Goal: Find specific page/section: Find specific page/section

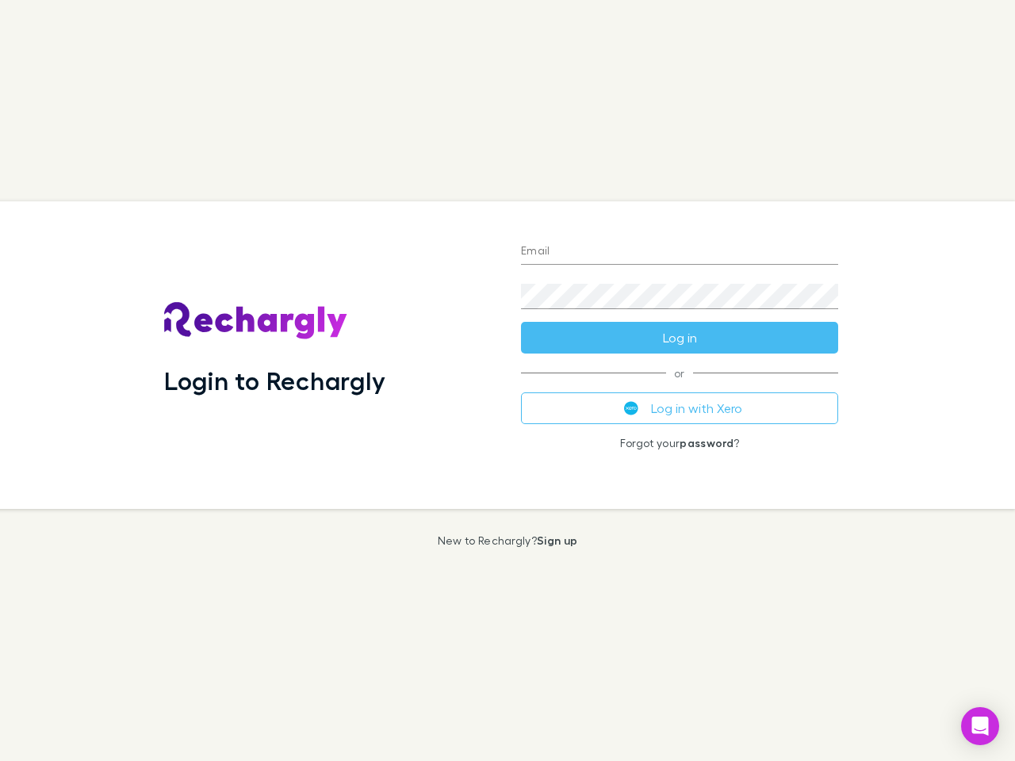
click at [507, 381] on div "Login to Rechargly" at bounding box center [329, 355] width 357 height 308
click at [679, 252] on input "Email" at bounding box center [679, 251] width 317 height 25
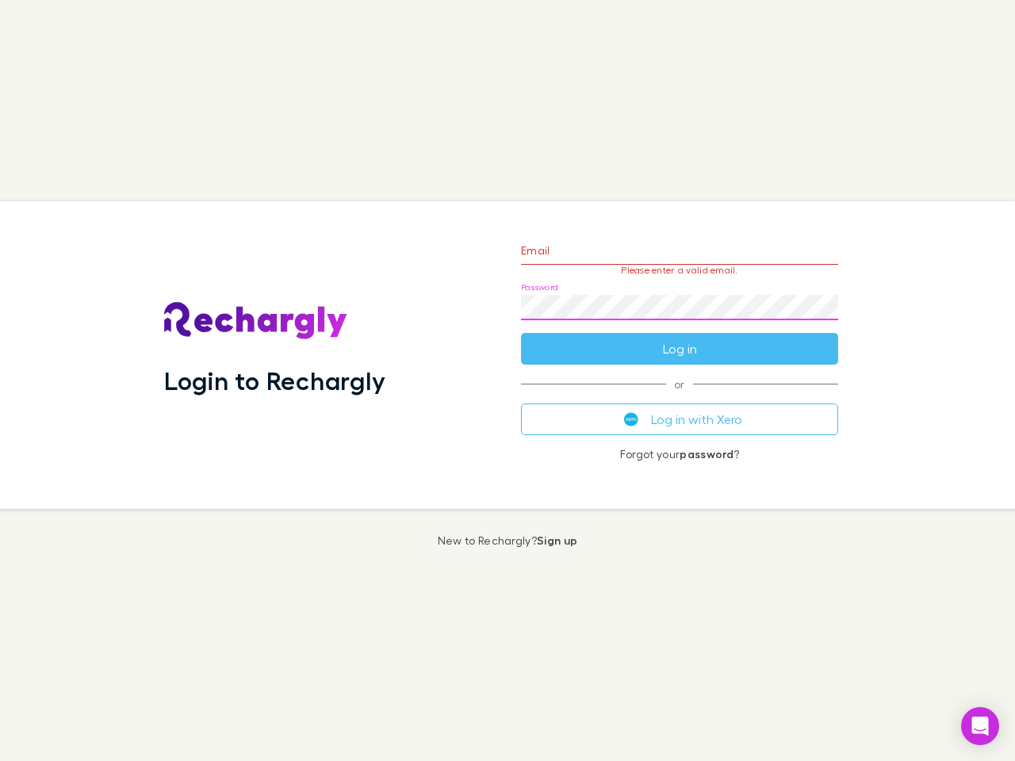
click at [679, 338] on form "Email Please enter a valid email. Password Log in" at bounding box center [679, 296] width 317 height 138
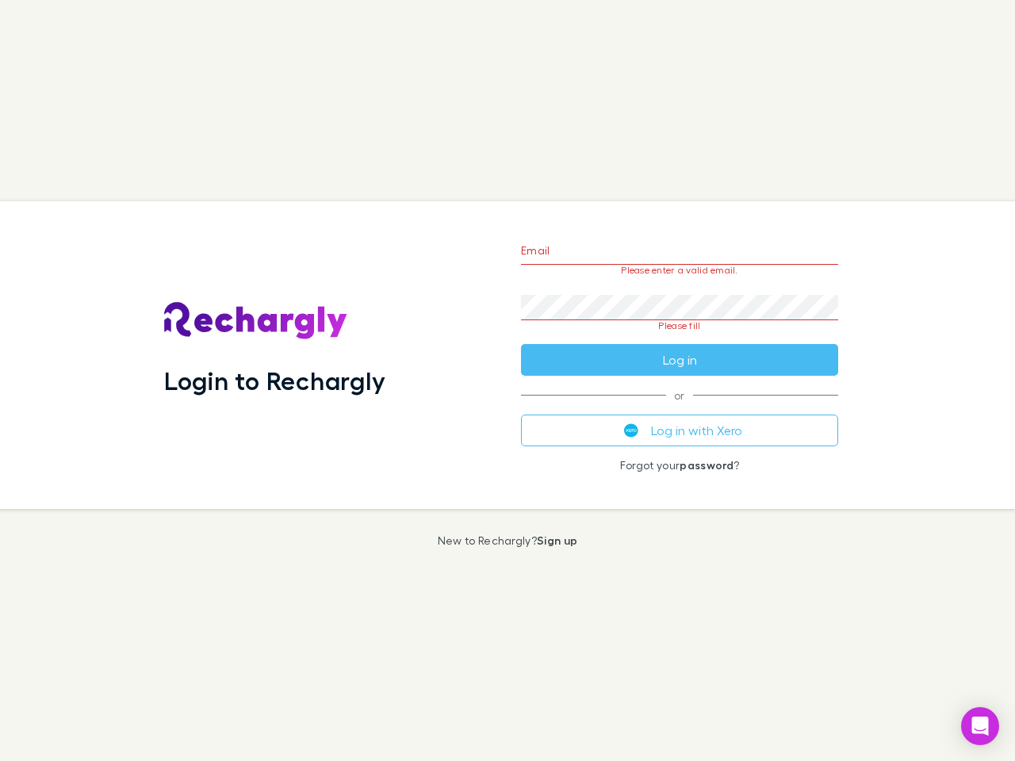
click at [679, 408] on div "Email Please enter a valid email. Password Please fill Log in or Log in with Xe…" at bounding box center [679, 355] width 342 height 308
click at [980, 726] on icon "Open Intercom Messenger" at bounding box center [980, 726] width 17 height 19
